Goal: Transaction & Acquisition: Purchase product/service

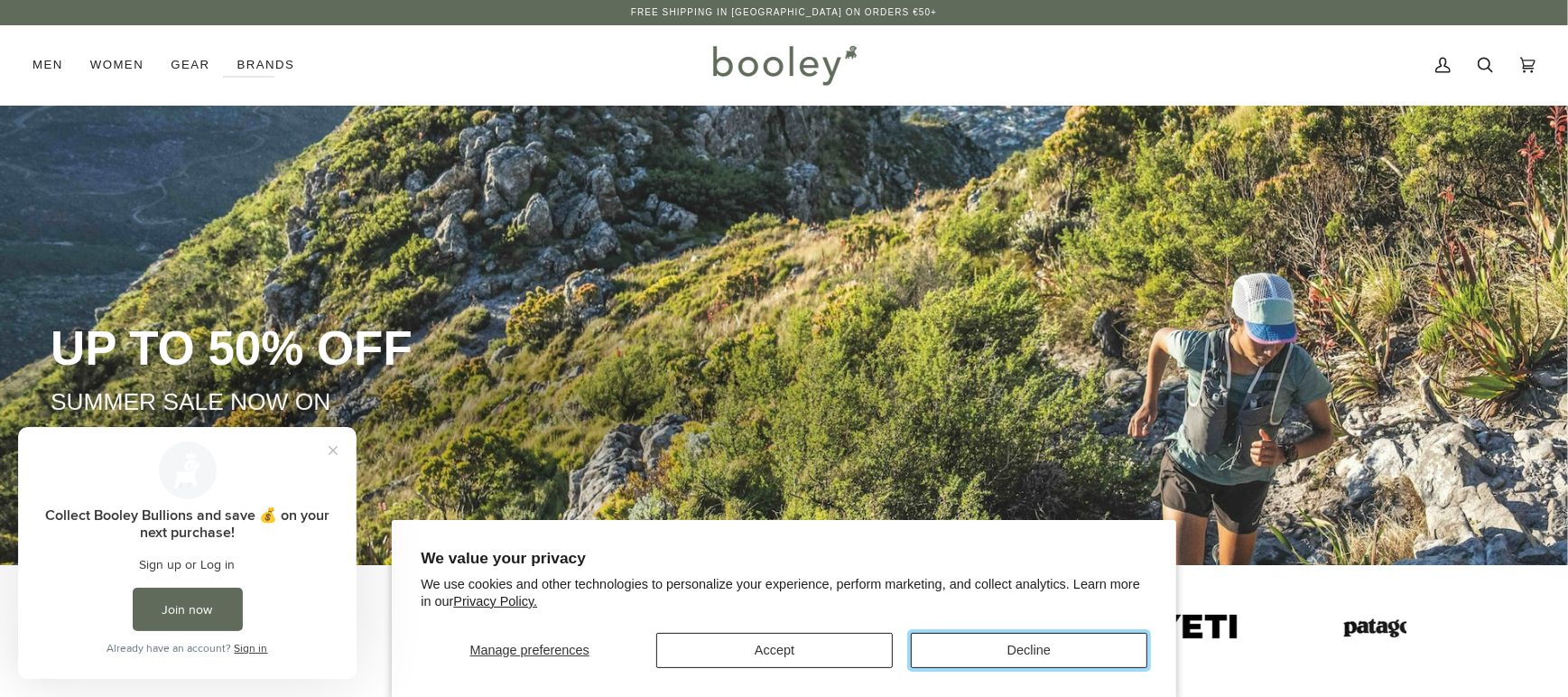
drag, startPoint x: 1029, startPoint y: 648, endPoint x: 884, endPoint y: 596, distance: 154.0
click at [1029, 647] on button "Decline" at bounding box center [1029, 650] width 237 height 35
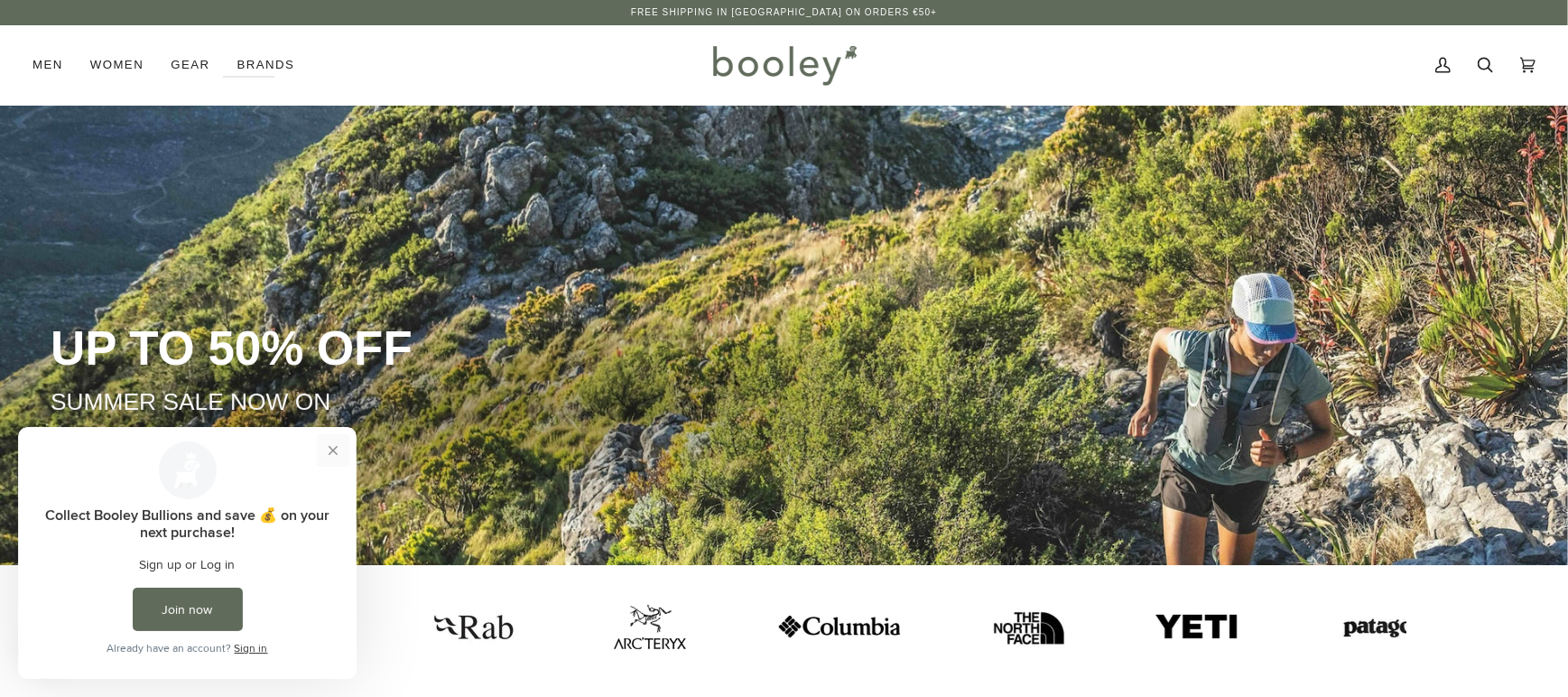
click at [332, 450] on button "Close prompt" at bounding box center [333, 449] width 33 height 33
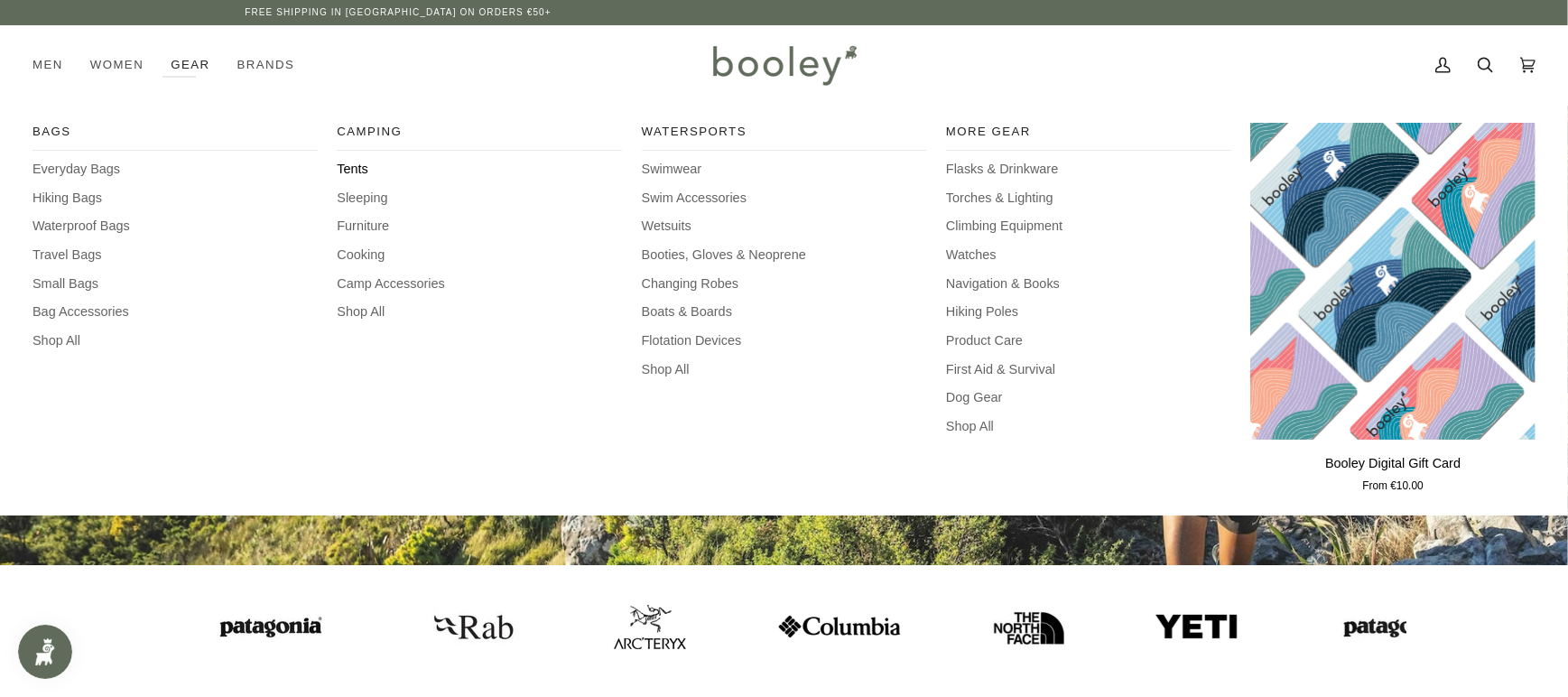
click at [364, 173] on span "Tents" at bounding box center [479, 169] width 285 height 20
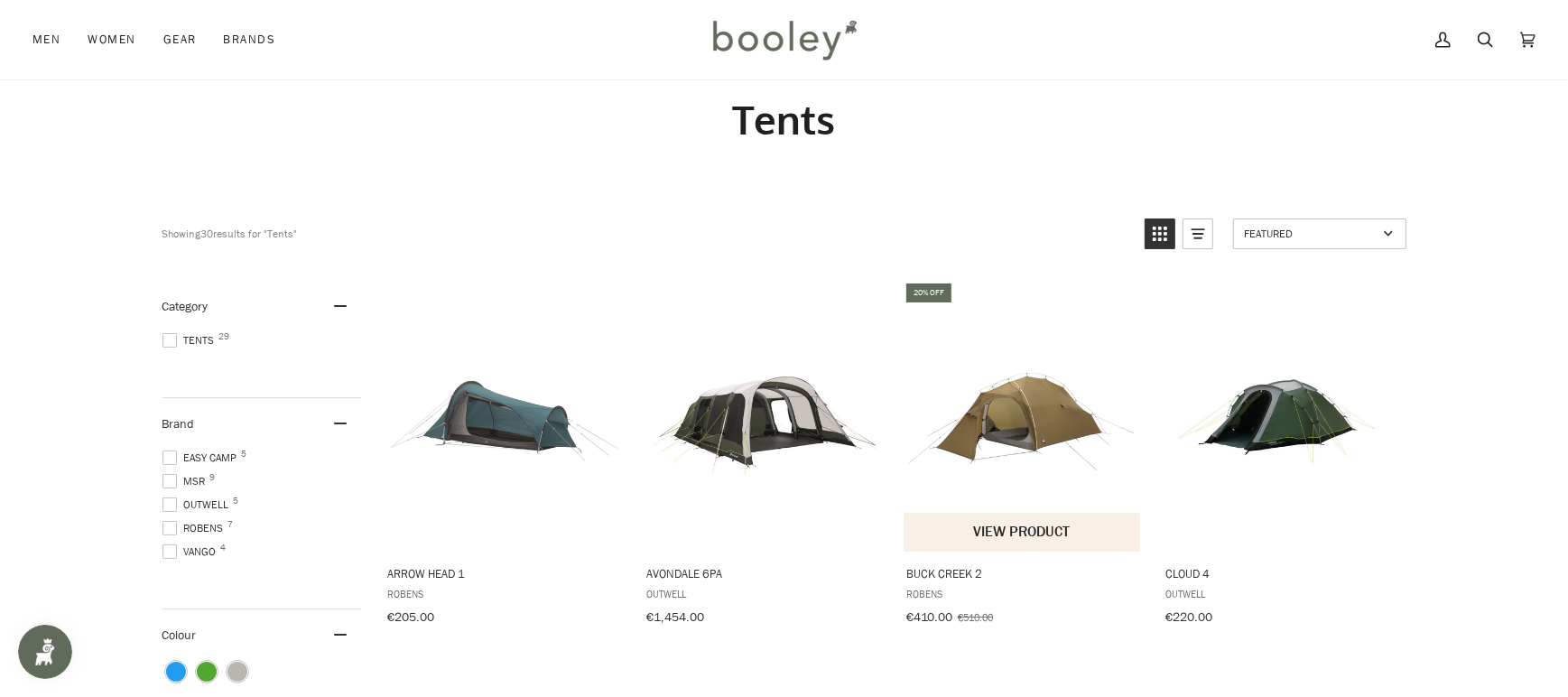
scroll to position [52, 0]
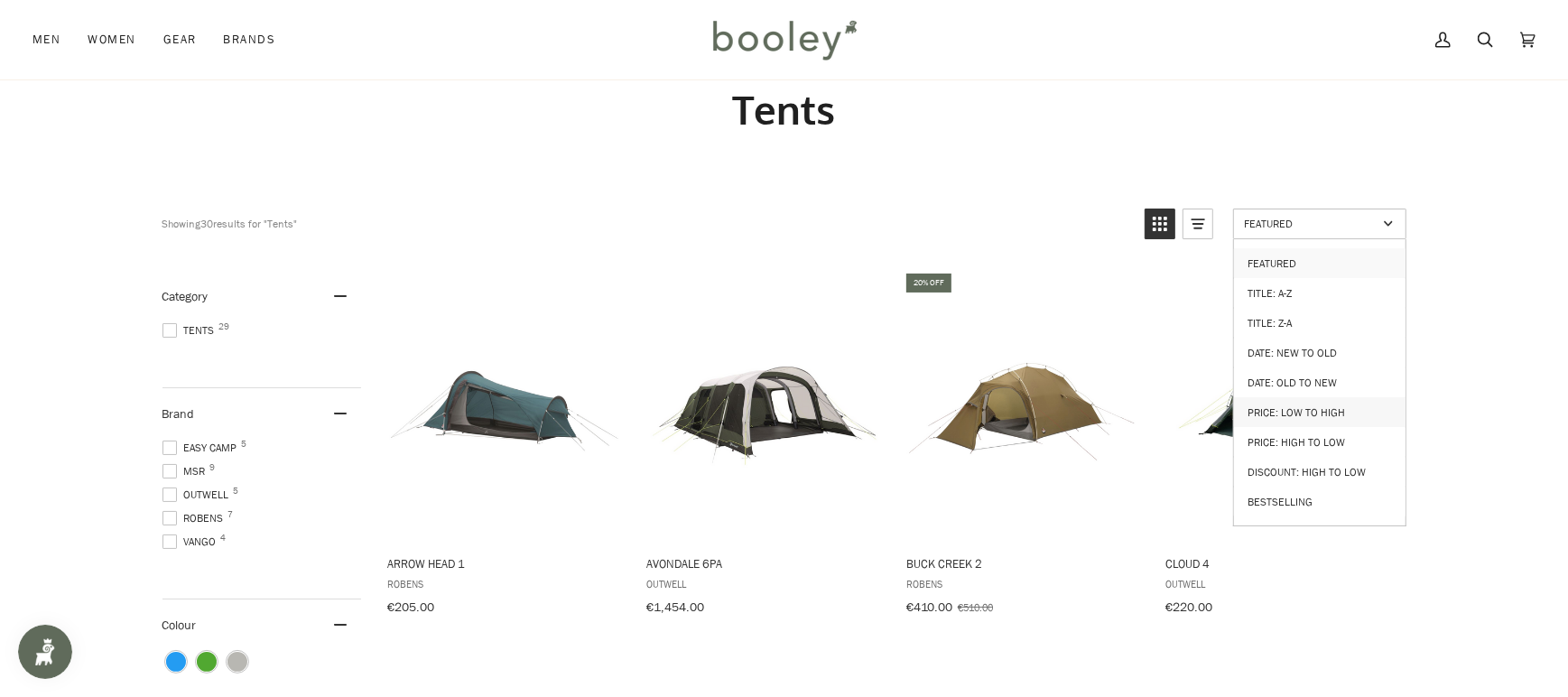
click at [1301, 397] on link "Price: Low to High" at bounding box center [1320, 412] width 172 height 30
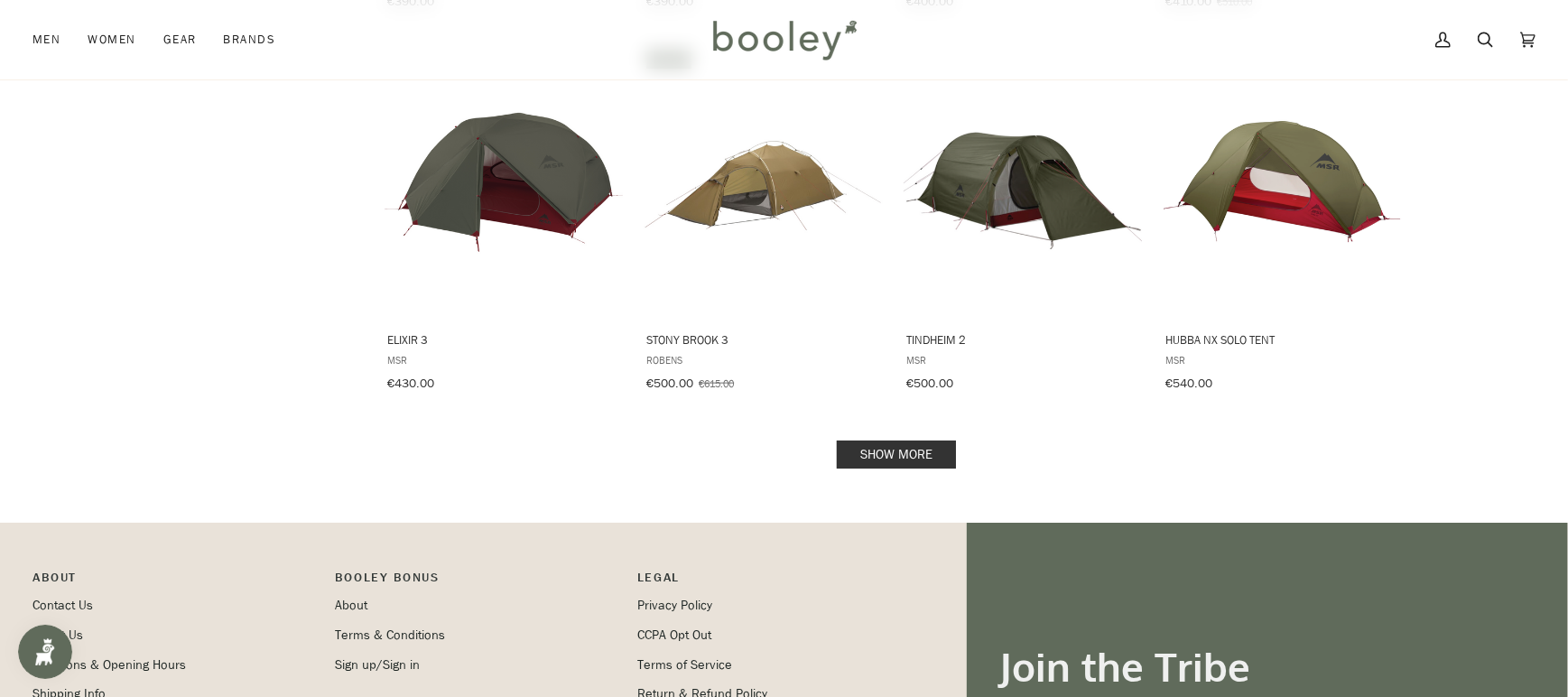
scroll to position [1840, 0]
